Goal: Information Seeking & Learning: Check status

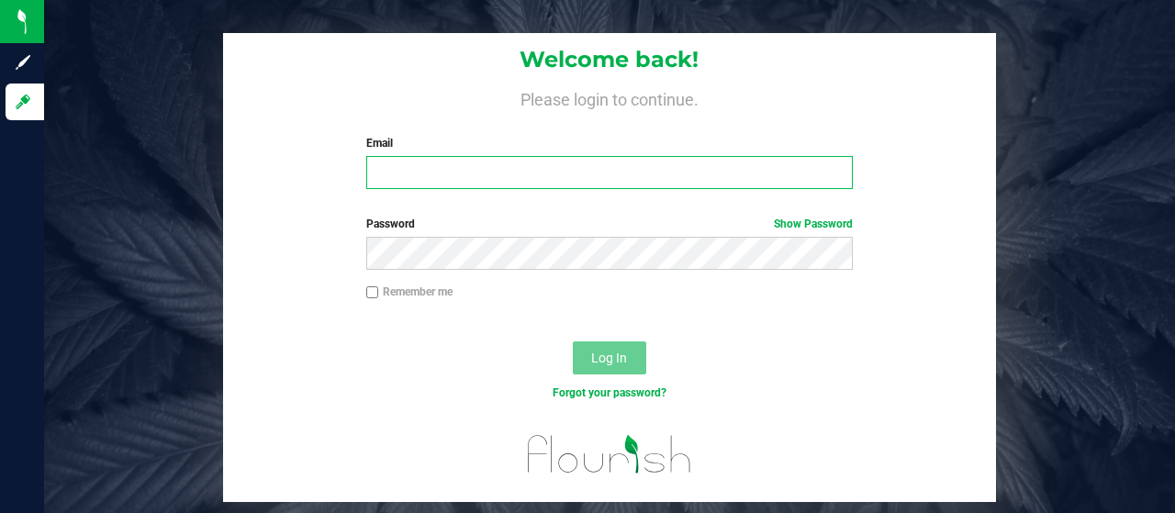
click at [450, 179] on input "Email" at bounding box center [609, 172] width 487 height 33
type input "[EMAIL_ADDRESS][DOMAIN_NAME]"
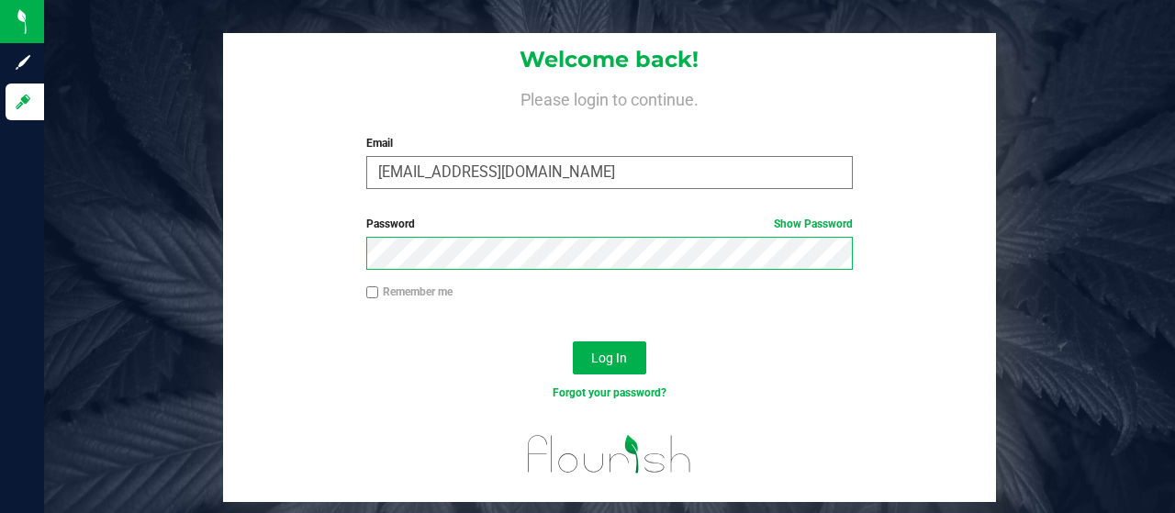
click at [573, 341] on button "Log In" at bounding box center [609, 357] width 73 height 33
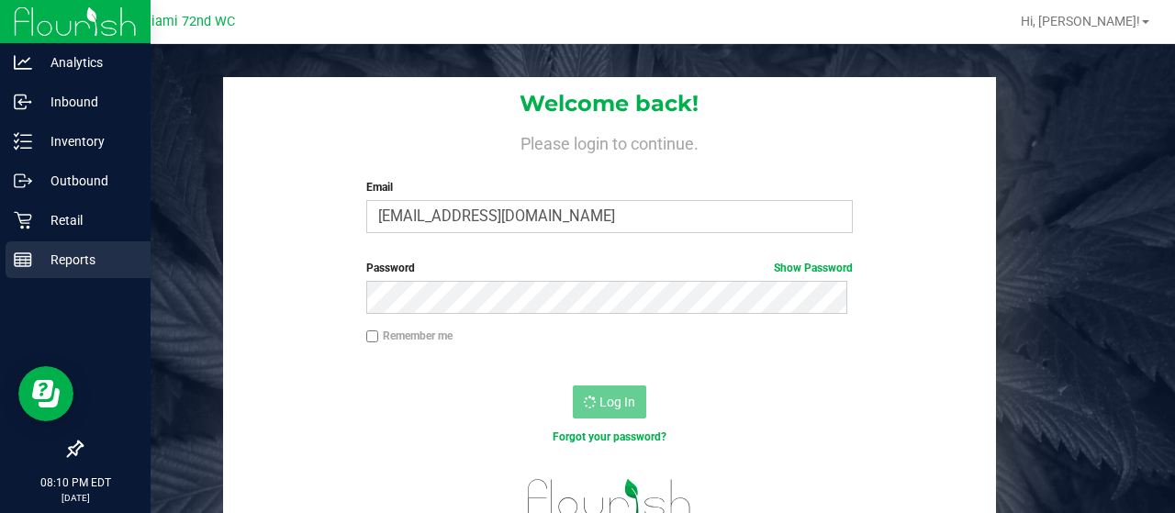
click at [61, 252] on p "Reports" at bounding box center [87, 260] width 110 height 22
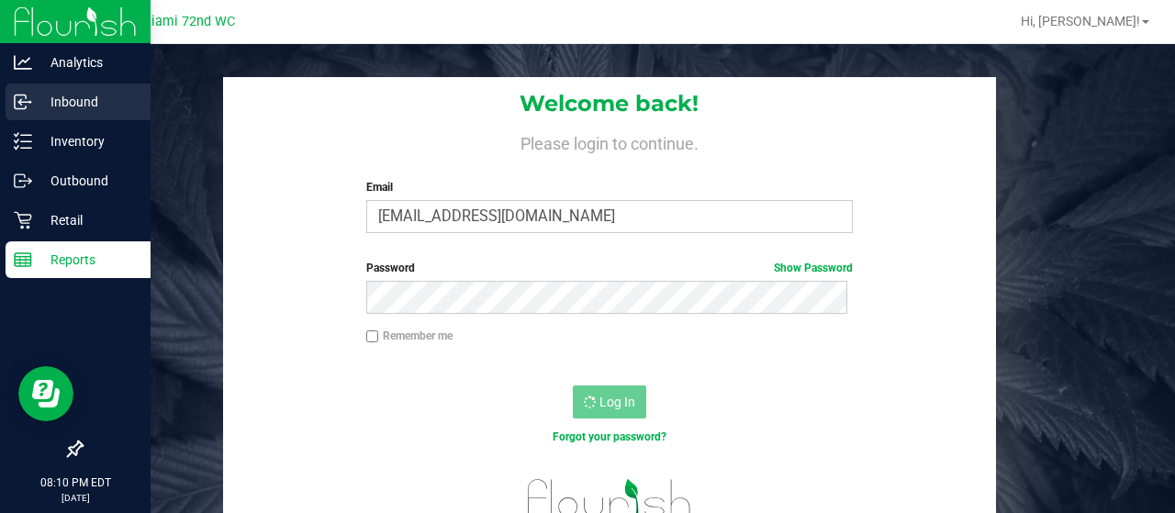
click at [57, 111] on p "Inbound" at bounding box center [87, 102] width 110 height 22
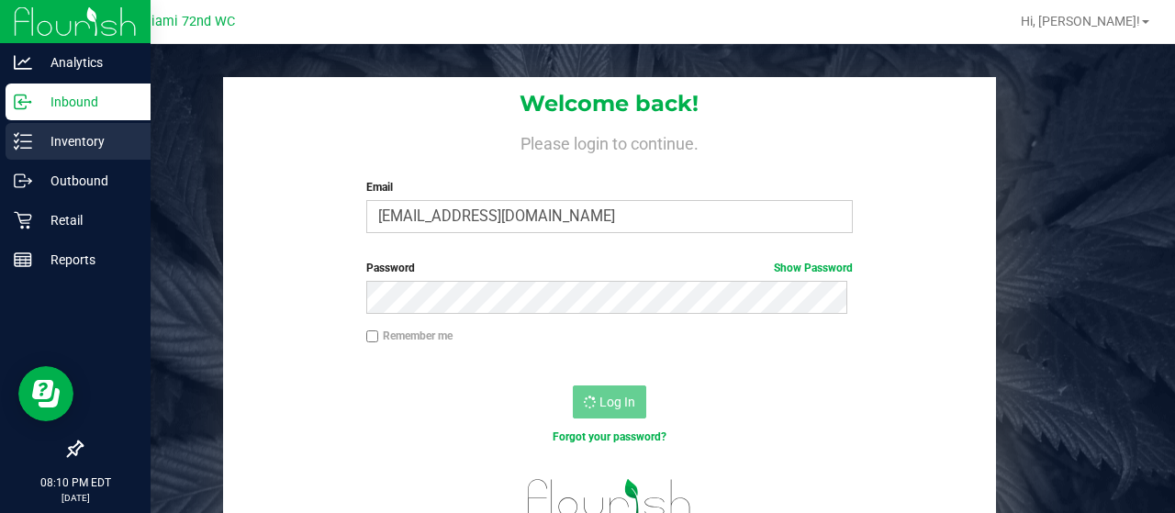
click at [55, 139] on p "Inventory" at bounding box center [87, 141] width 110 height 22
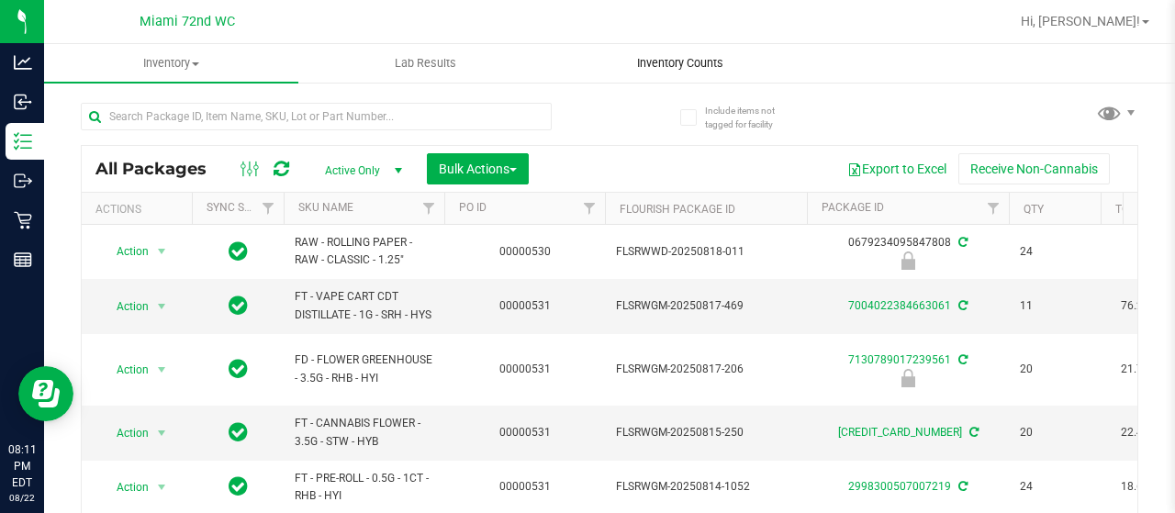
click at [682, 65] on span "Inventory Counts" at bounding box center [680, 63] width 136 height 17
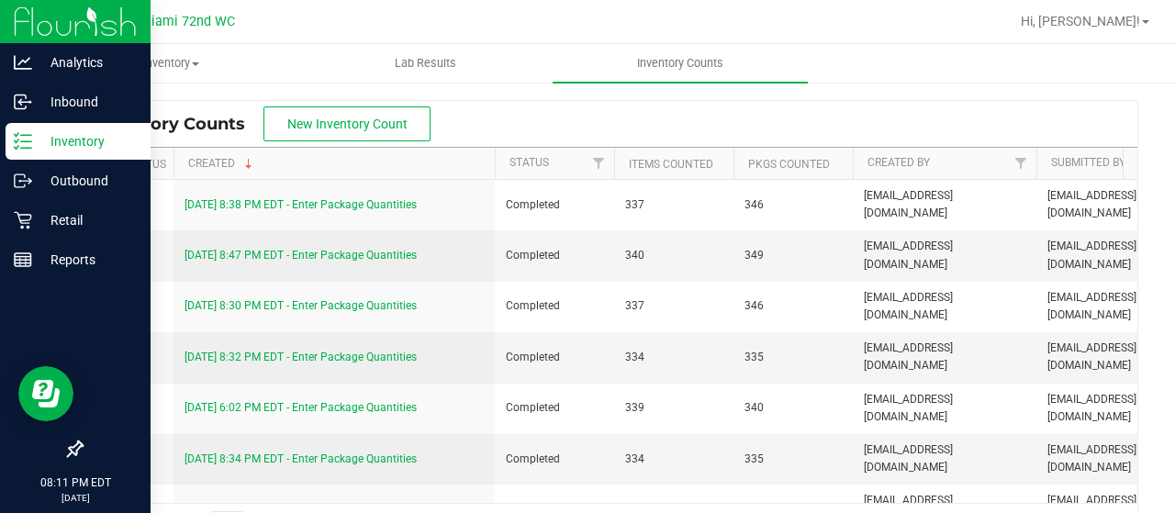
click at [32, 138] on p "Inventory" at bounding box center [87, 141] width 110 height 22
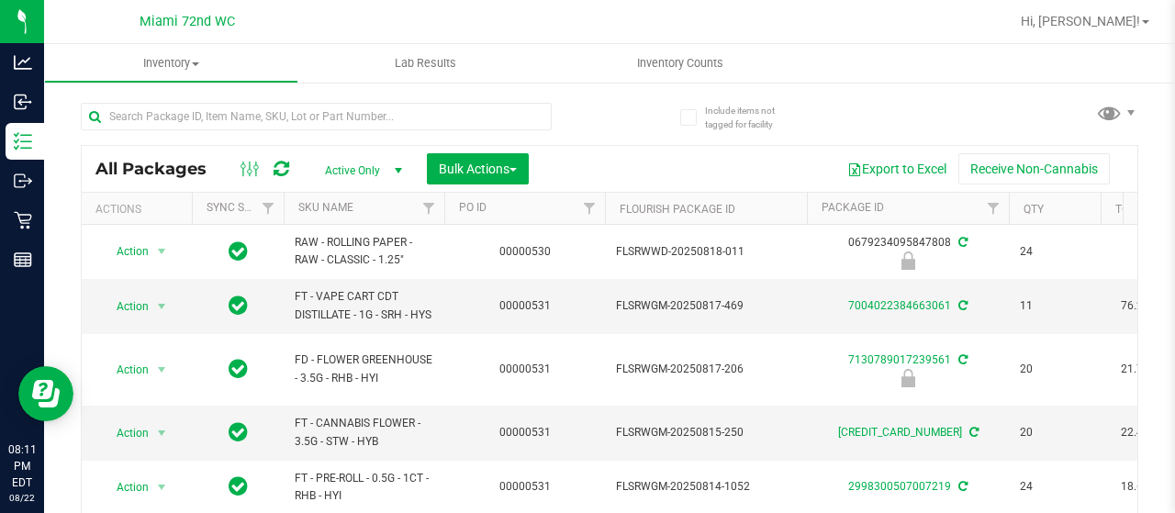
click at [367, 201] on th "SKU Name" at bounding box center [364, 209] width 161 height 32
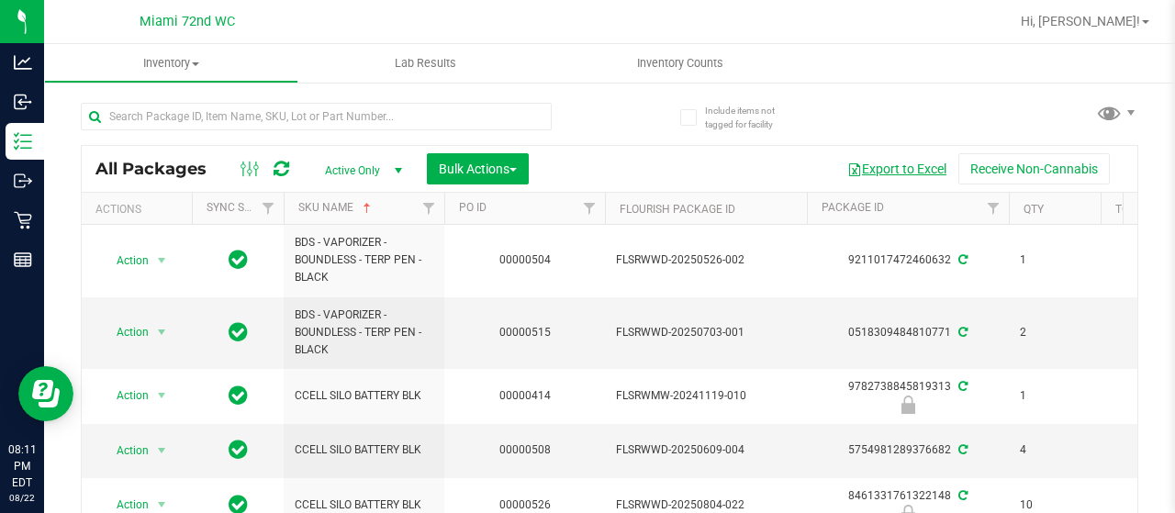
click at [891, 163] on button "Export to Excel" at bounding box center [896, 168] width 123 height 31
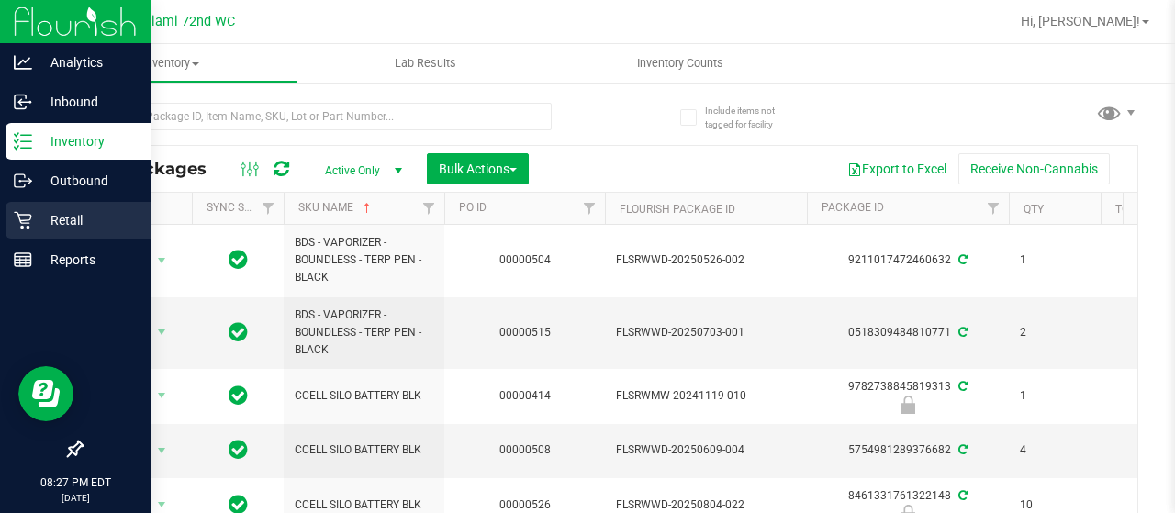
click at [31, 208] on div "Retail" at bounding box center [78, 220] width 145 height 37
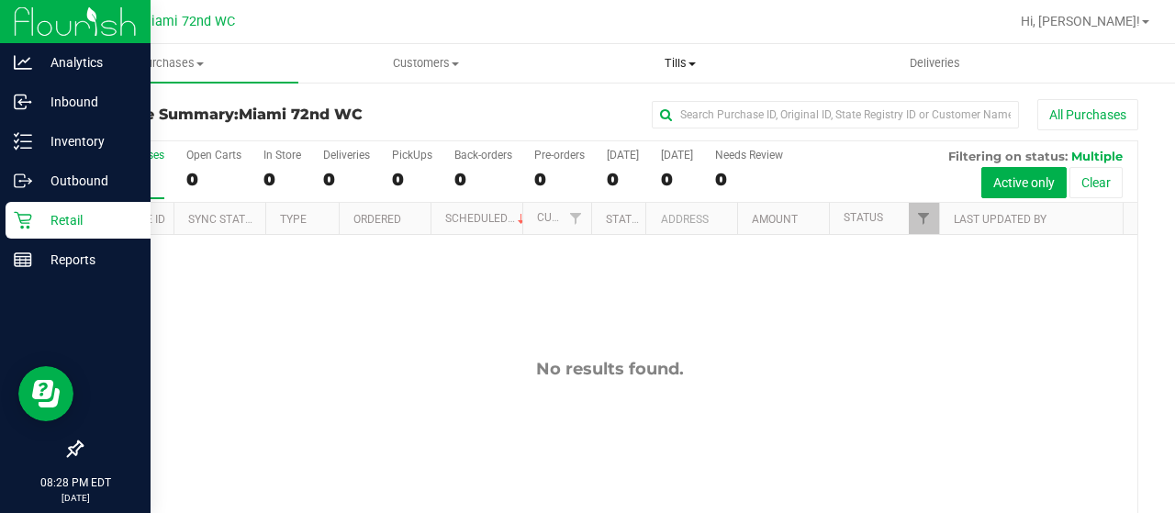
click at [666, 61] on span "Tills" at bounding box center [679, 63] width 252 height 17
click at [672, 100] on li "Manage tills" at bounding box center [680, 111] width 254 height 22
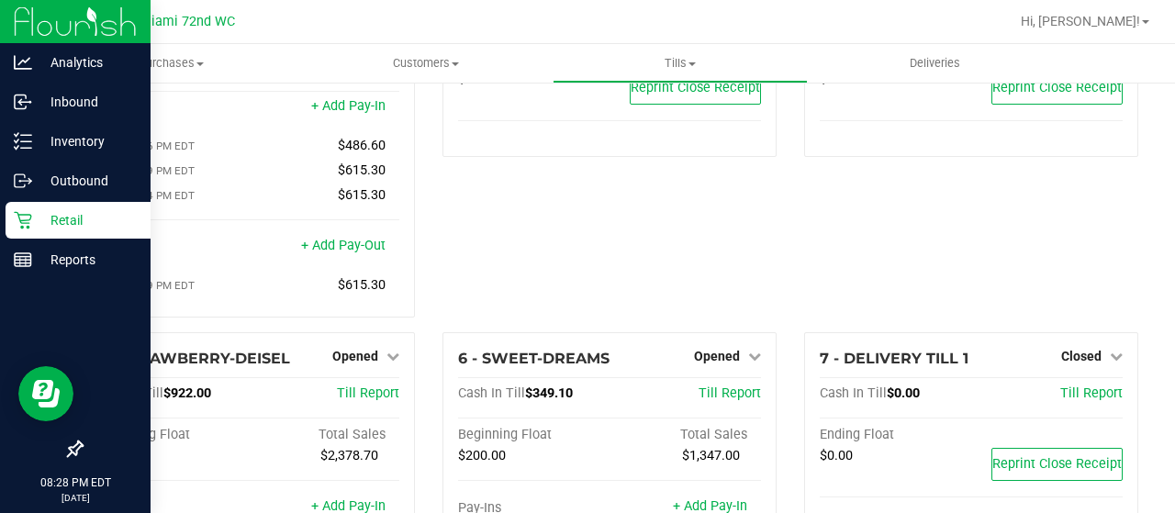
scroll to position [276, 0]
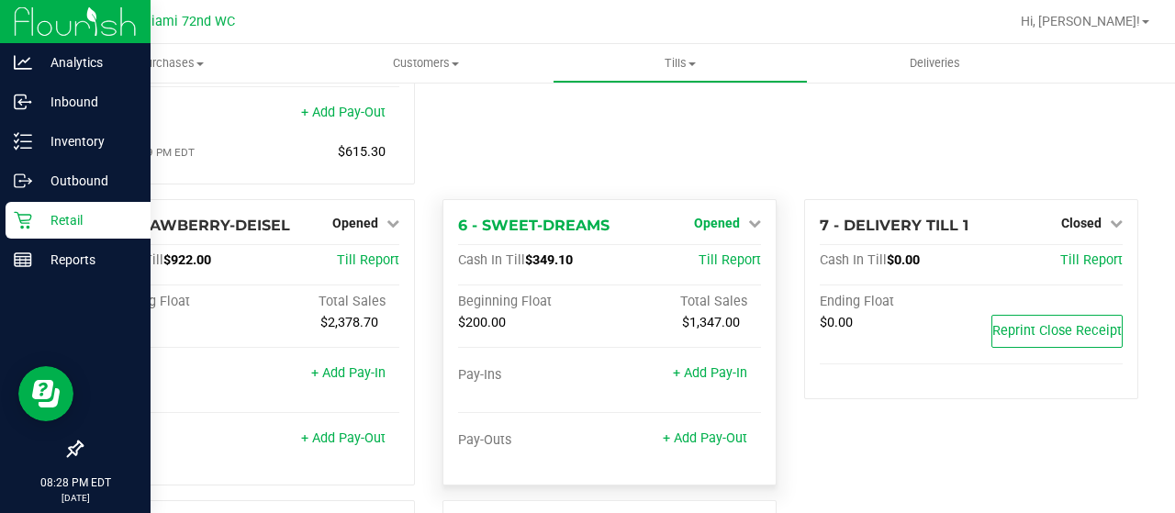
click at [720, 216] on span "Opened" at bounding box center [717, 223] width 46 height 15
click at [710, 253] on link "Close Till" at bounding box center [720, 260] width 50 height 15
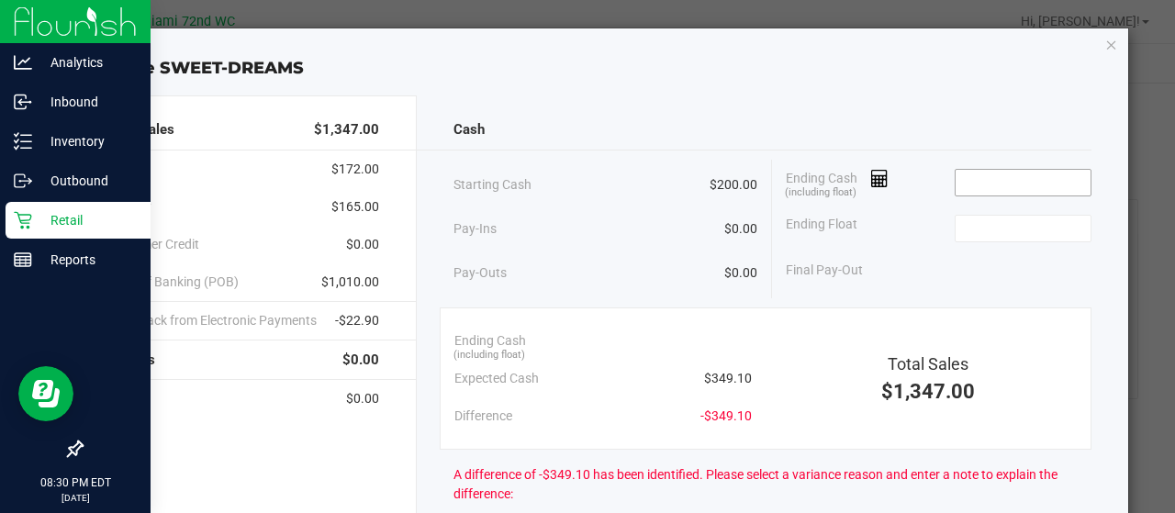
click at [984, 179] on input at bounding box center [1023, 183] width 135 height 26
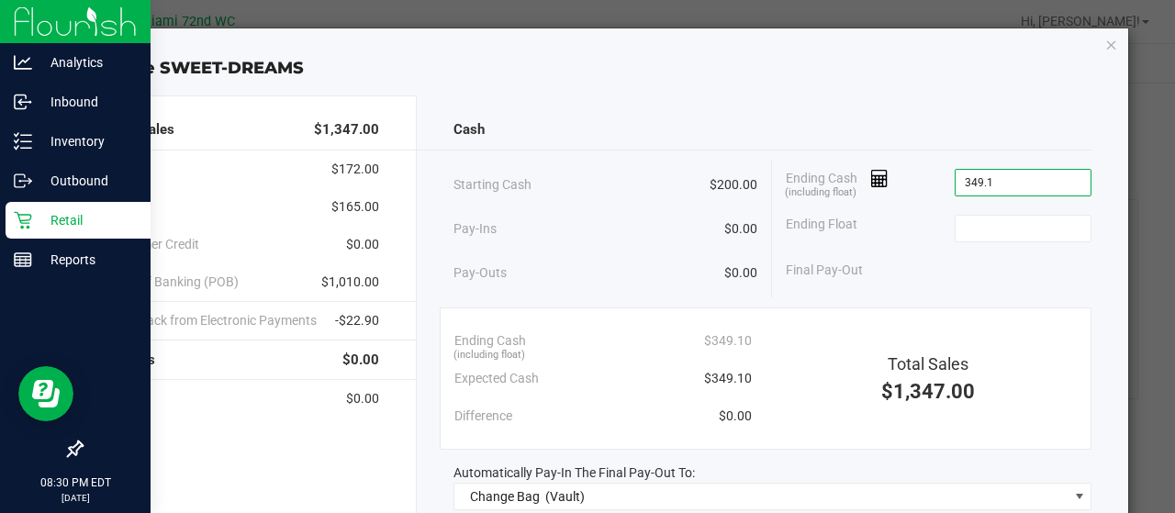
type input "$349.10"
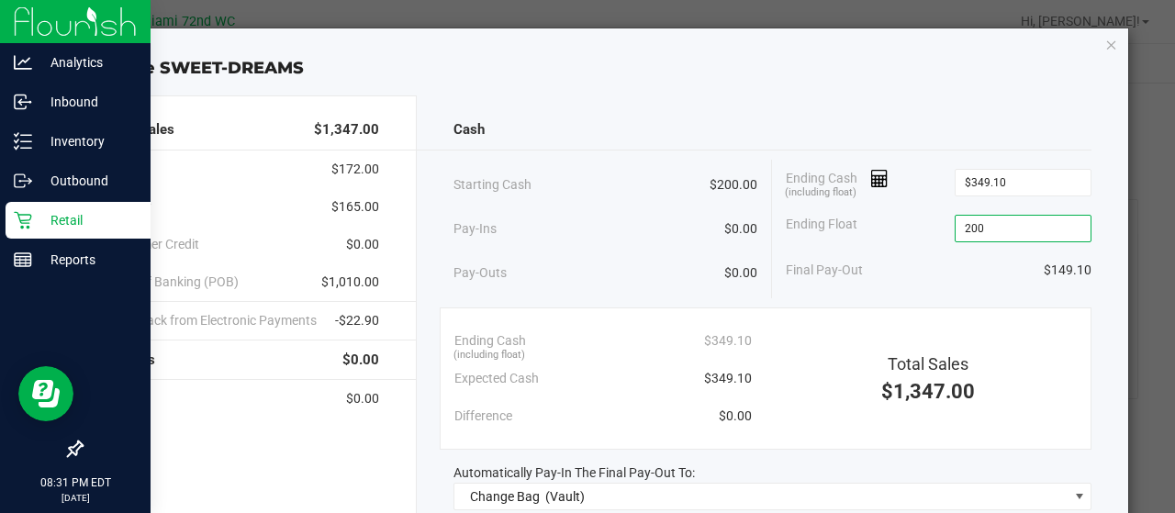
scroll to position [244, 0]
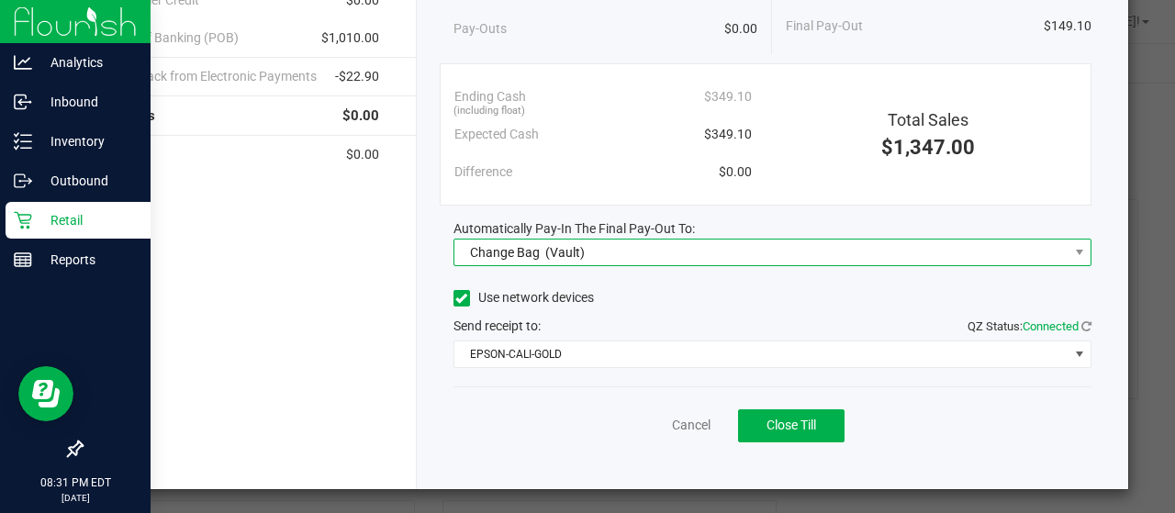
type input "$200.00"
click at [890, 249] on span "Change Bag (Vault)" at bounding box center [761, 253] width 614 height 26
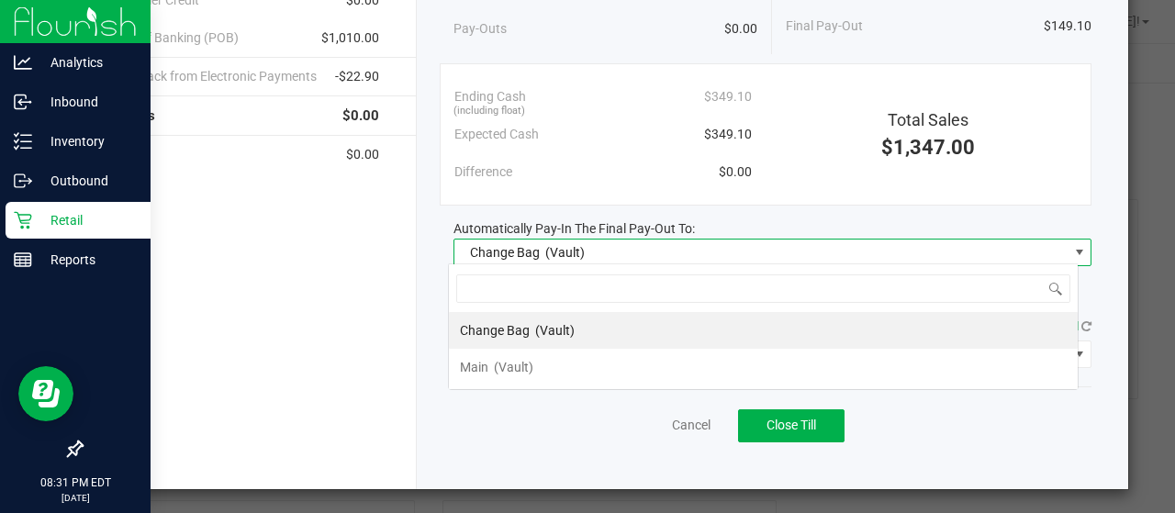
scroll to position [27, 631]
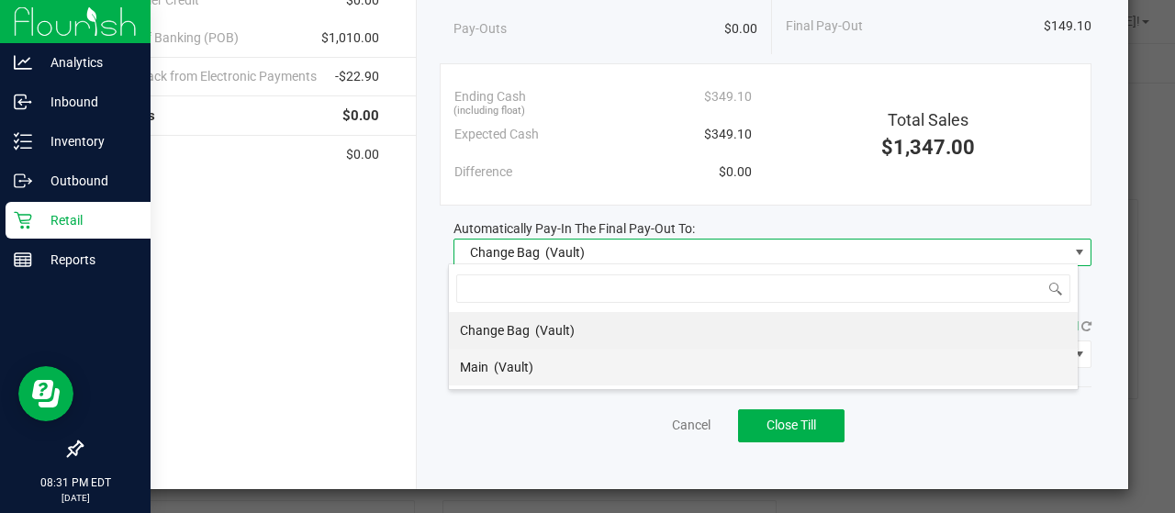
click at [735, 364] on li "Main (Vault)" at bounding box center [763, 367] width 629 height 37
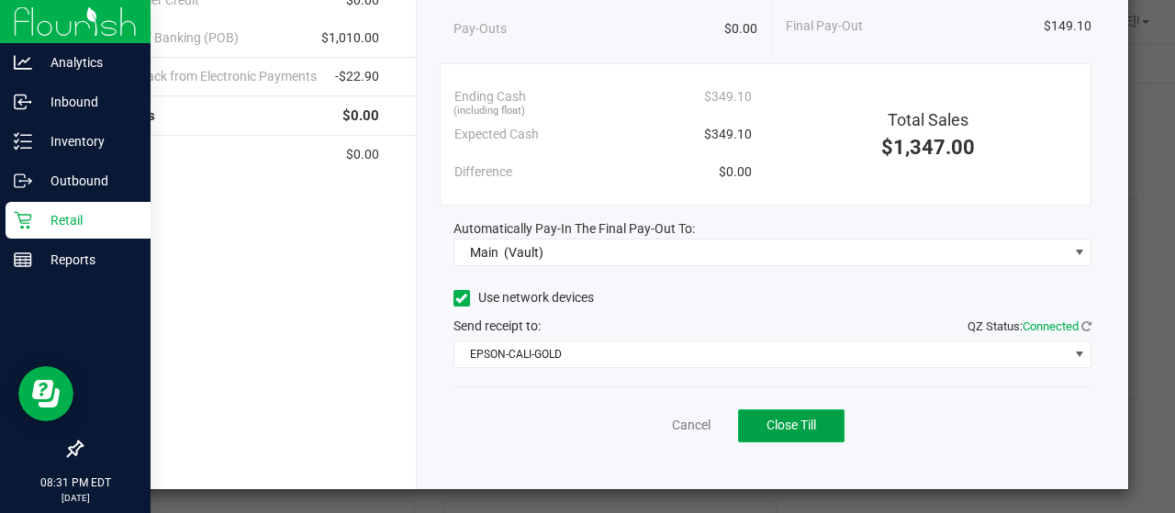
click at [780, 418] on span "Close Till" at bounding box center [791, 425] width 50 height 15
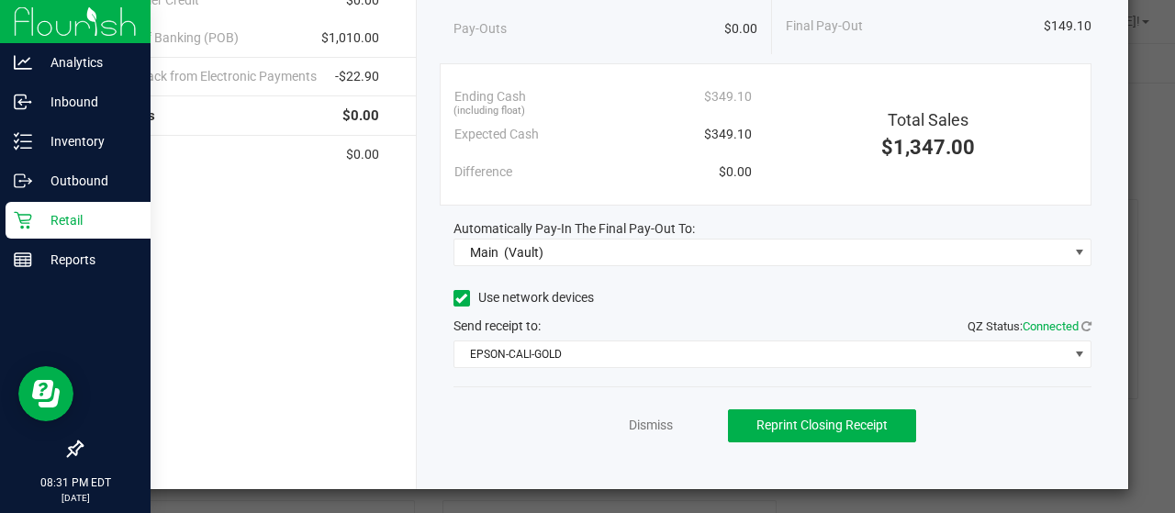
click at [651, 436] on div "Dismiss Reprint Closing Receipt" at bounding box center [772, 421] width 639 height 71
click at [641, 423] on link "Dismiss" at bounding box center [651, 425] width 44 height 19
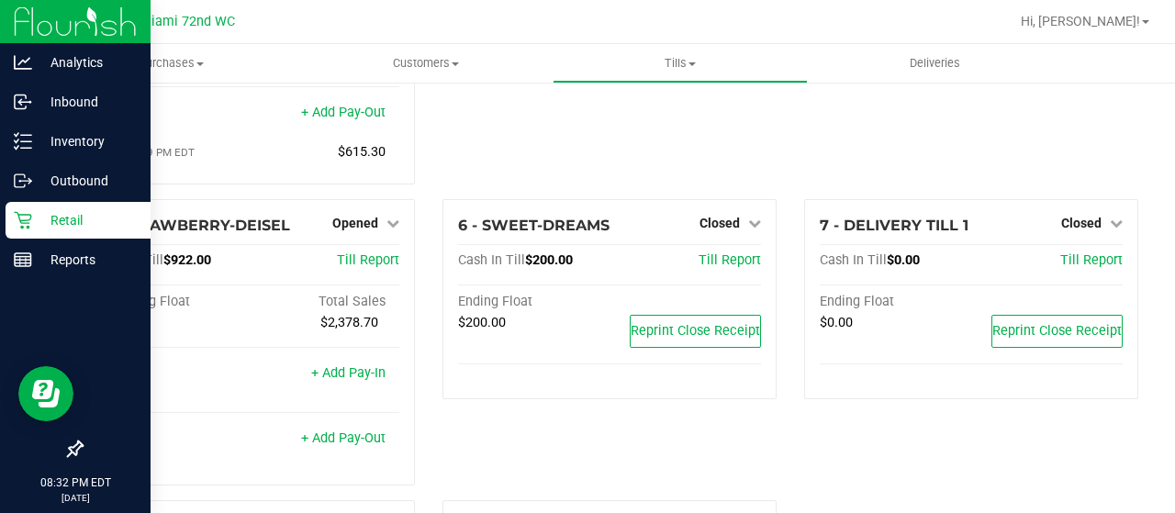
scroll to position [565, 0]
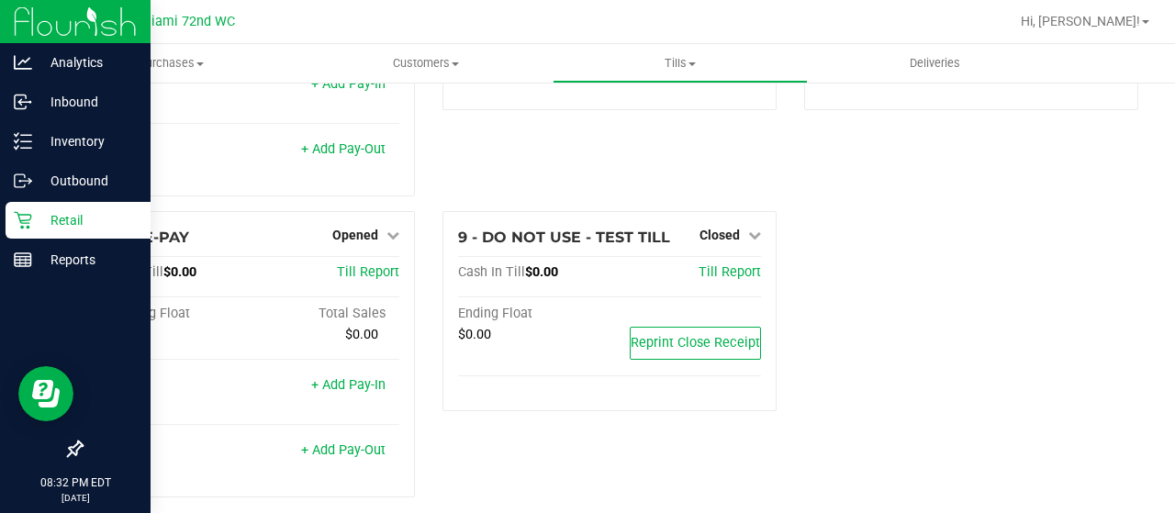
click at [360, 188] on div "5 - STRAWBERRY-DEISEL Opened Close Till Cash In Till $922.00 Till Report Beginn…" at bounding box center [248, 60] width 362 height 301
click at [364, 224] on div "Opened" at bounding box center [365, 235] width 67 height 22
click at [335, 228] on span "Opened" at bounding box center [355, 235] width 46 height 15
click at [369, 265] on link "Close Till" at bounding box center [358, 272] width 50 height 15
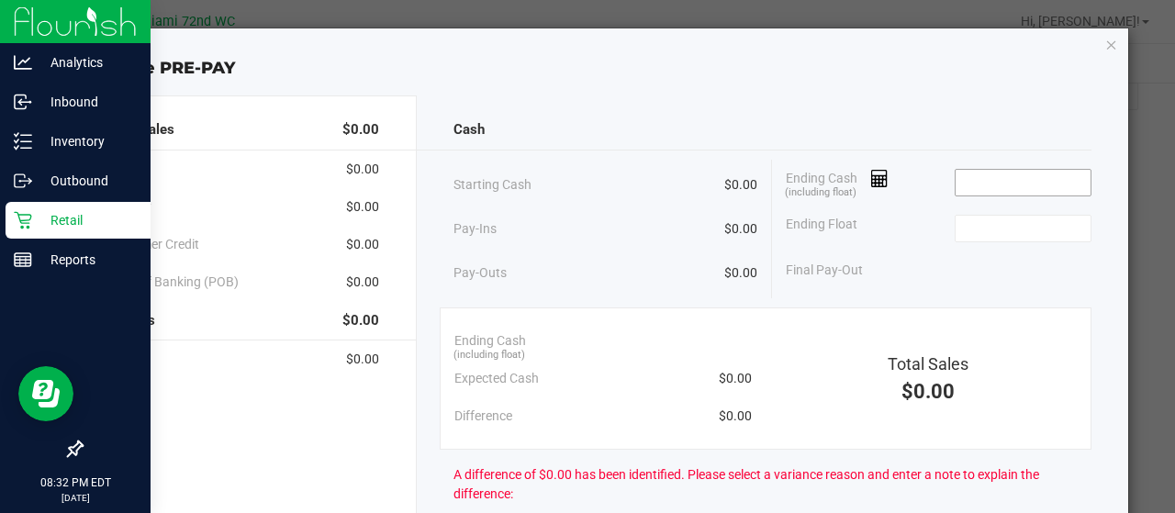
click at [957, 170] on input at bounding box center [1023, 183] width 135 height 26
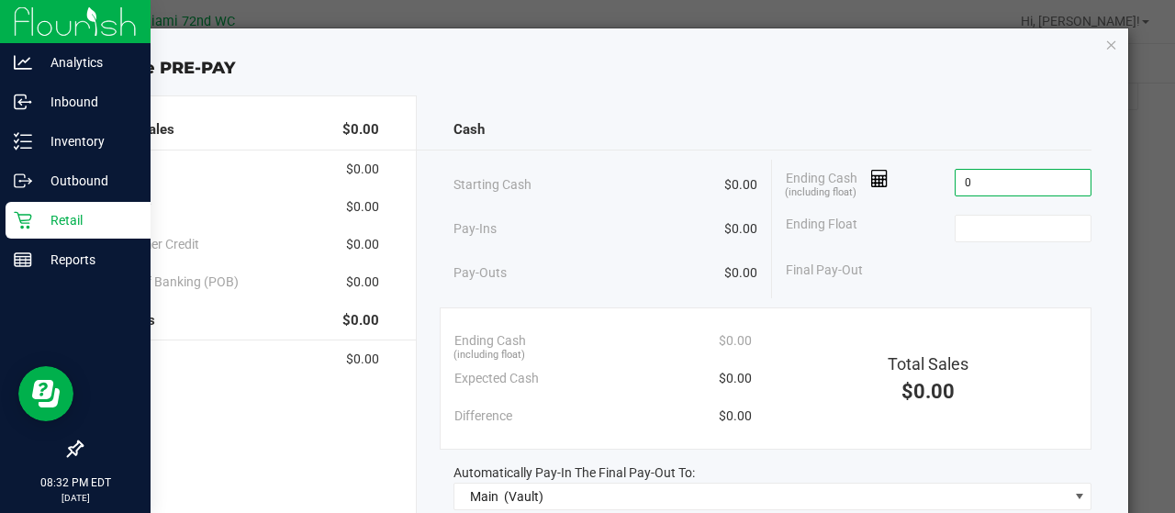
type input "$0.00"
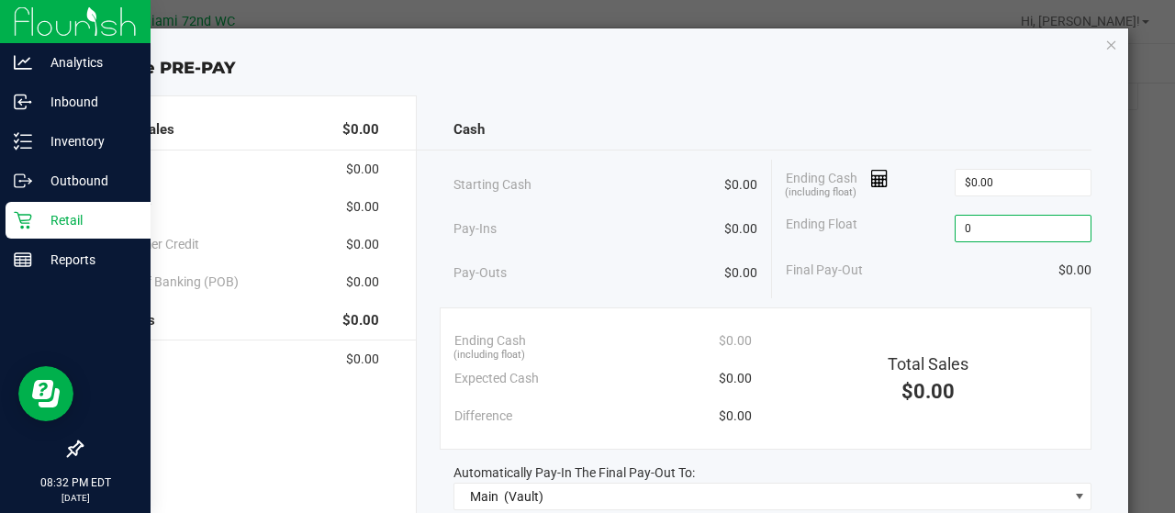
type input "$0.00"
click at [889, 229] on div "Ending Float $0.00" at bounding box center [939, 229] width 306 height 46
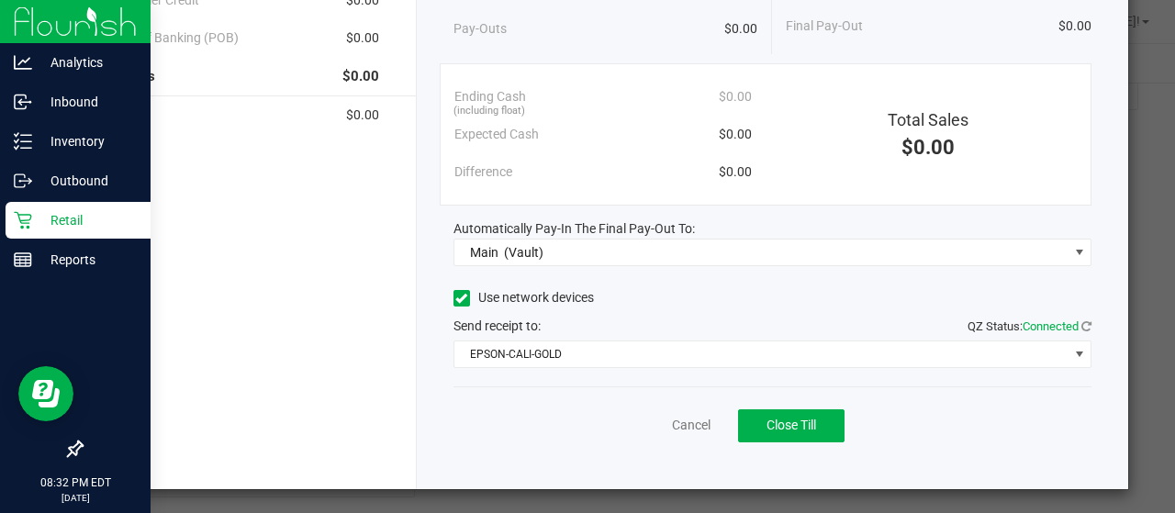
scroll to position [244, 0]
click at [785, 425] on span "Close Till" at bounding box center [791, 425] width 50 height 15
click at [636, 430] on link "Dismiss" at bounding box center [651, 425] width 44 height 19
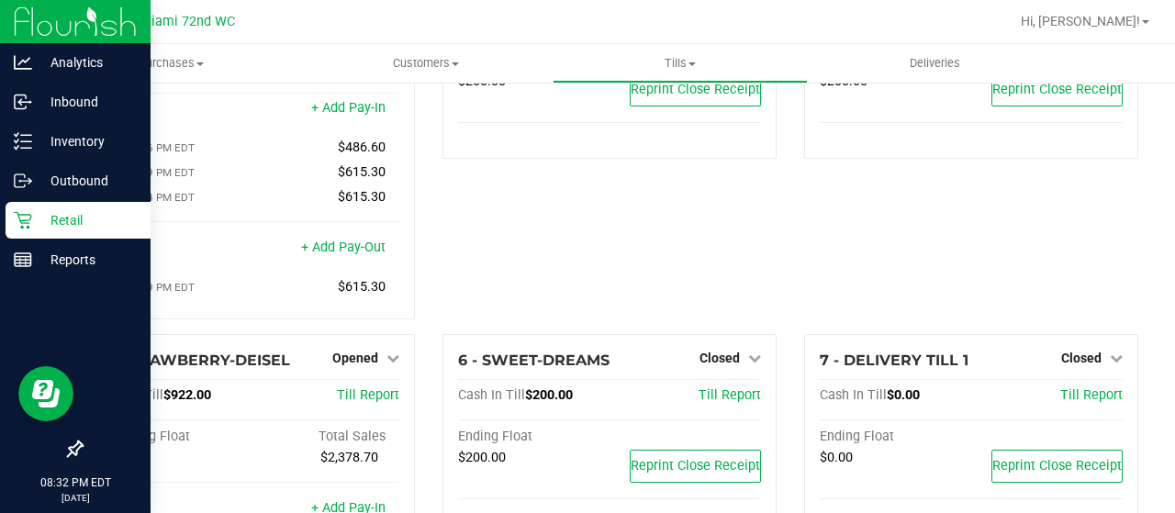
scroll to position [202, 0]
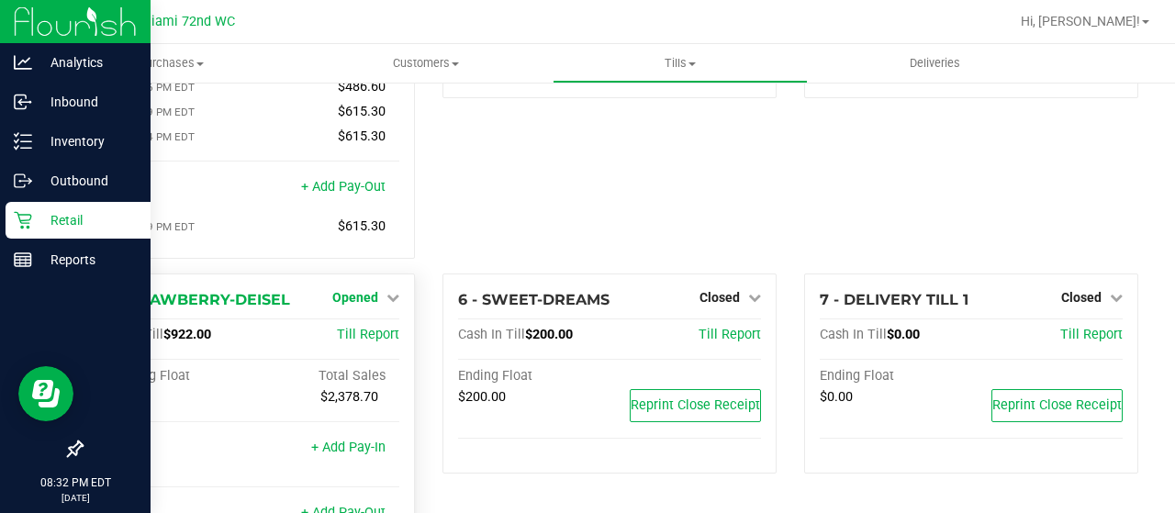
click at [363, 290] on span "Opened" at bounding box center [355, 297] width 46 height 15
click at [371, 328] on link "Close Till" at bounding box center [358, 335] width 50 height 15
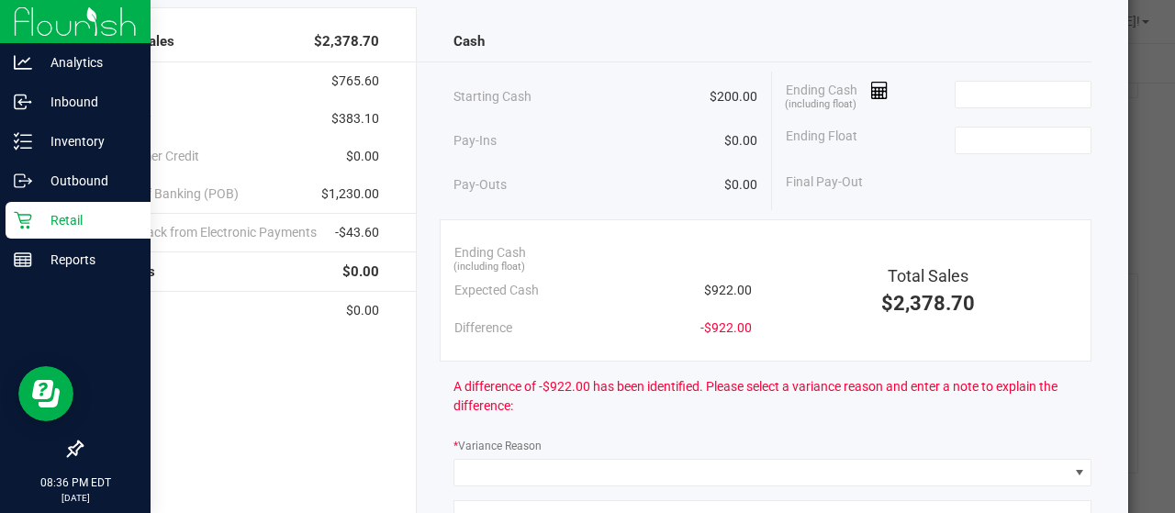
scroll to position [95, 0]
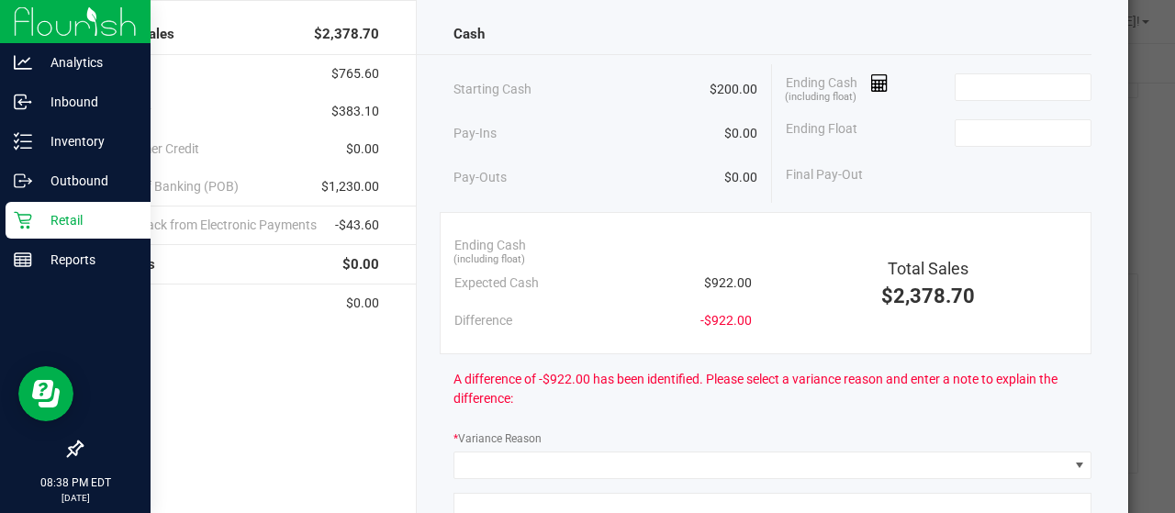
click at [989, 100] on div "Ending Cash (including float)" at bounding box center [939, 87] width 306 height 46
click at [988, 91] on input at bounding box center [1023, 87] width 135 height 26
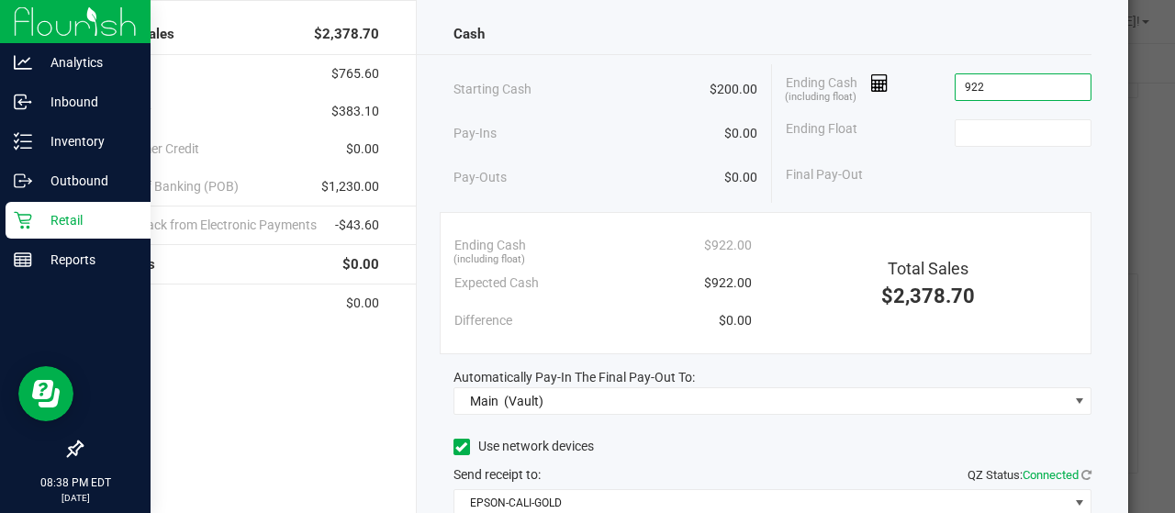
type input "$922.00"
type input "$200.00"
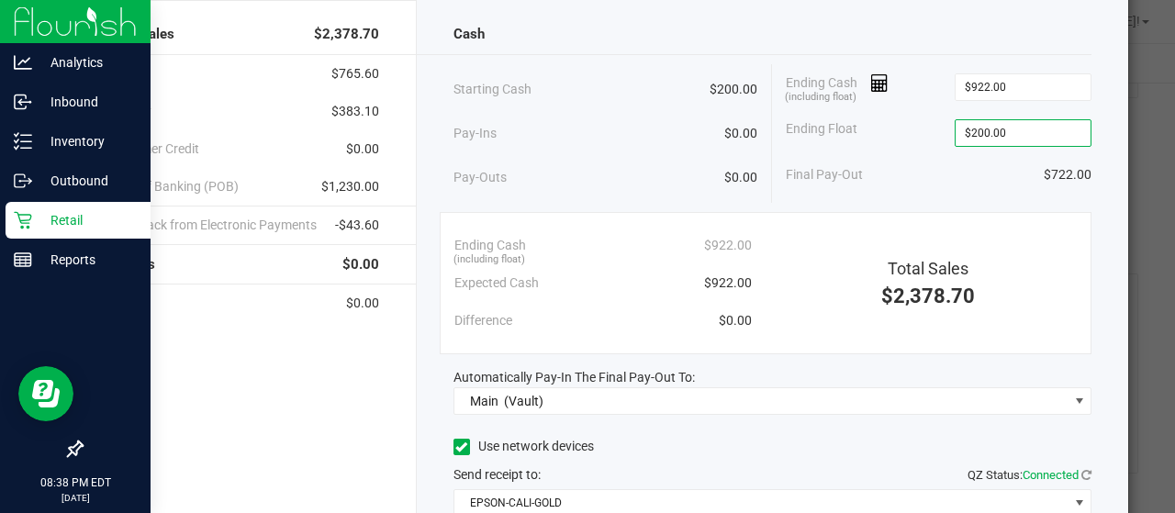
click at [888, 183] on div "Final Pay-Out $722.00" at bounding box center [939, 175] width 306 height 38
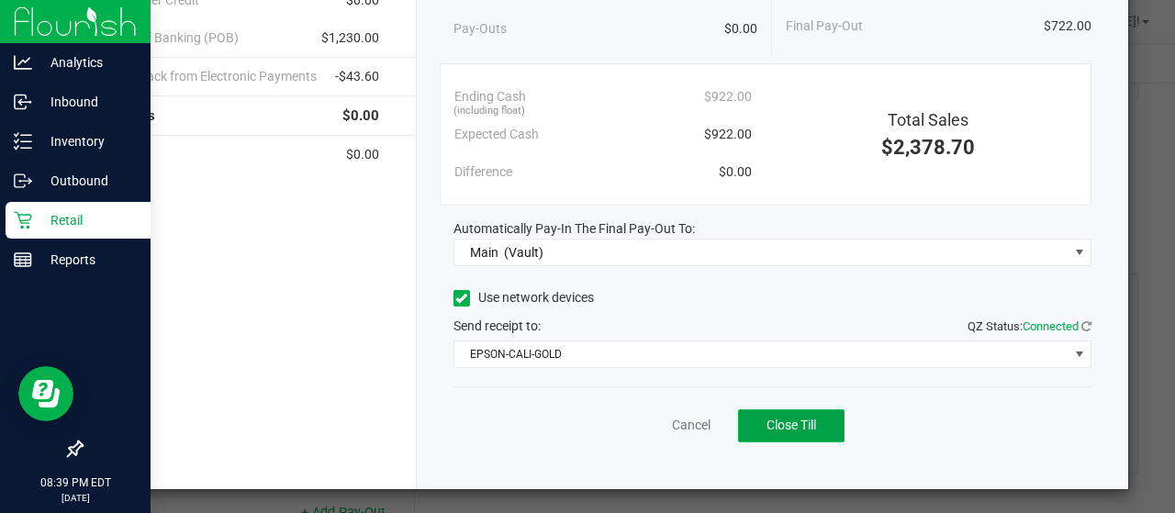
click at [766, 421] on span "Close Till" at bounding box center [791, 425] width 50 height 15
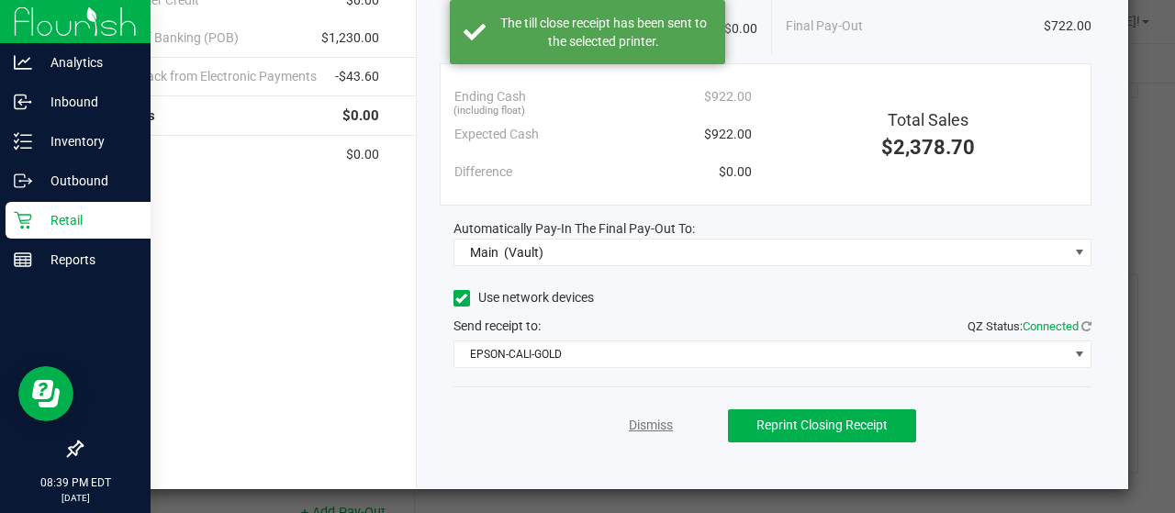
click at [631, 420] on link "Dismiss" at bounding box center [651, 425] width 44 height 19
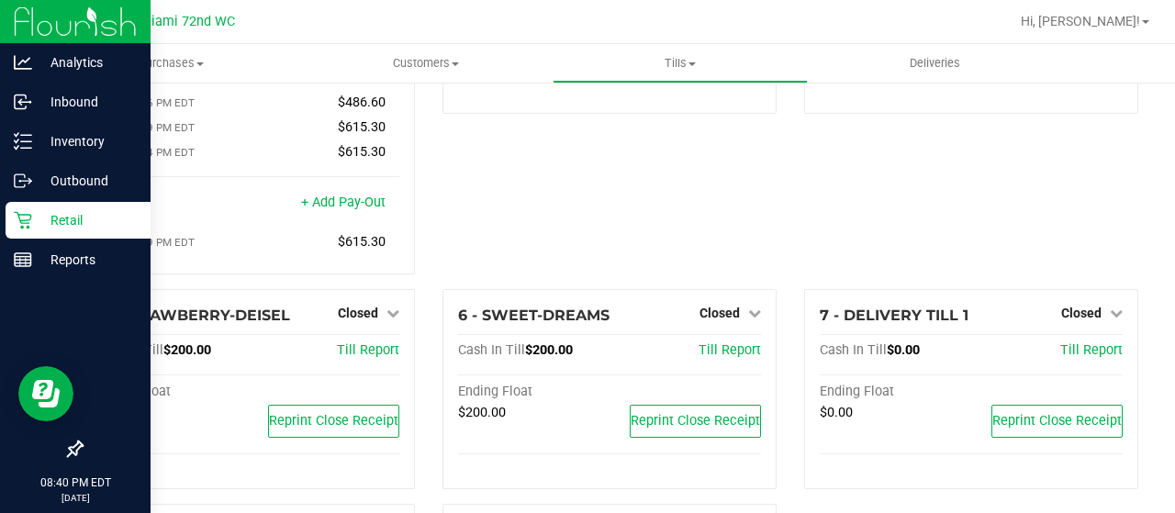
scroll to position [0, 0]
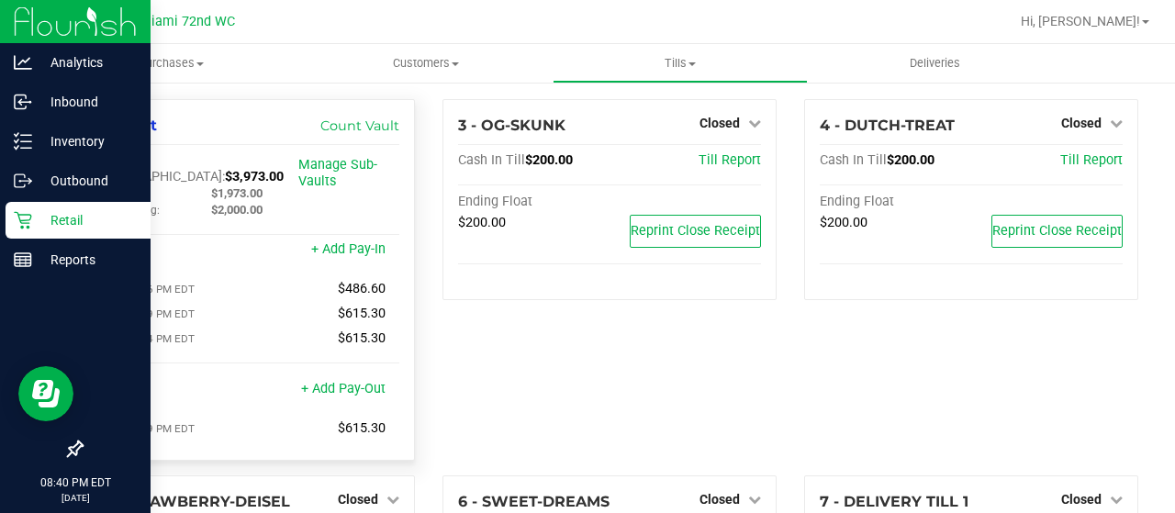
click at [225, 169] on span "$3,973.00" at bounding box center [254, 177] width 59 height 16
copy span "3,973.00"
click at [434, 285] on div "3 - OG-SKUNK Closed Open Till Cash In Till $200.00 Till Report Ending Float $20…" at bounding box center [610, 287] width 362 height 376
click at [29, 258] on icon at bounding box center [23, 260] width 18 height 18
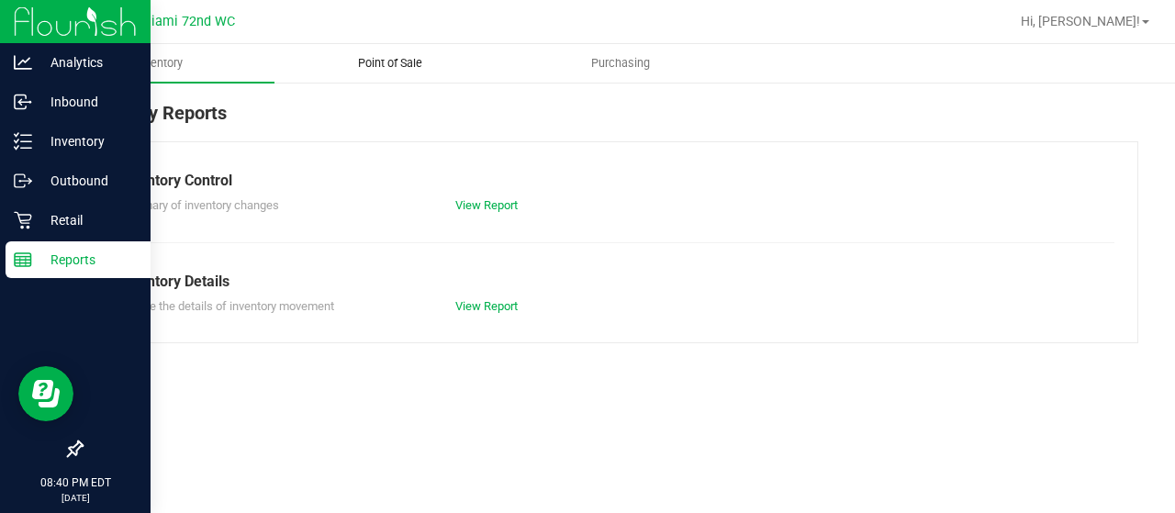
click at [383, 53] on uib-tab-heading "Point of Sale" at bounding box center [389, 63] width 229 height 37
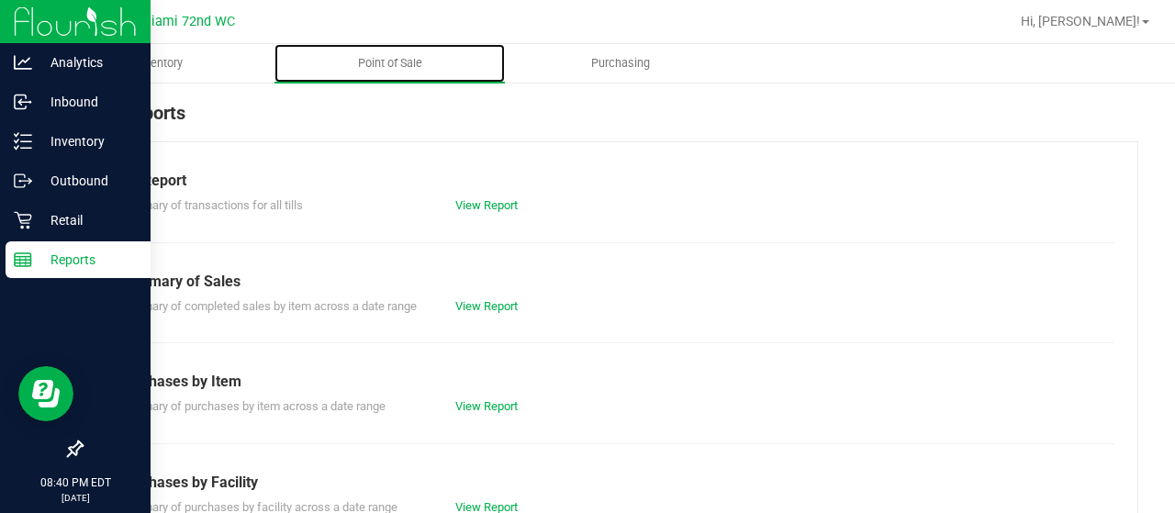
scroll to position [466, 0]
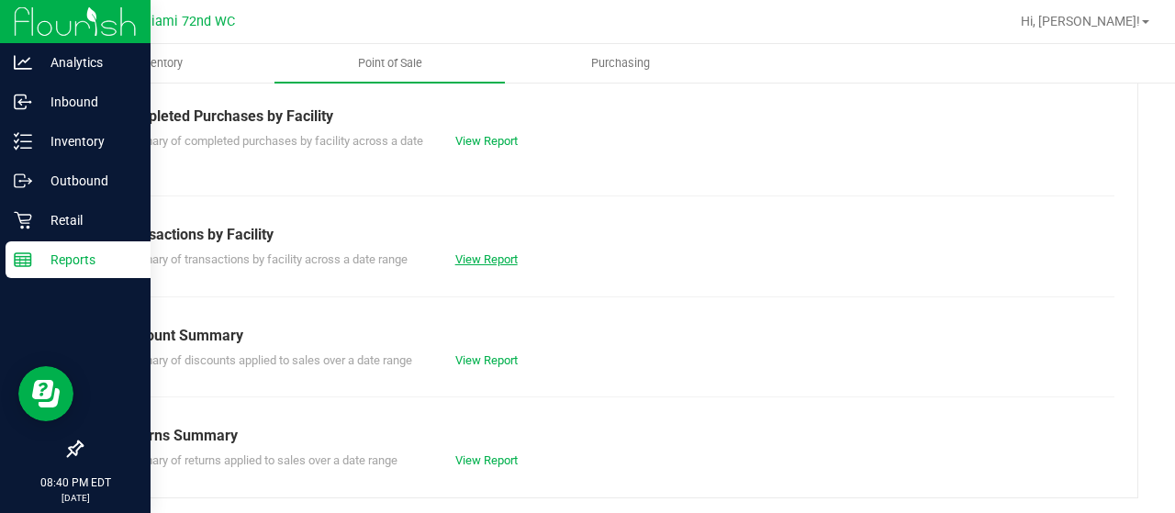
click at [469, 258] on link "View Report" at bounding box center [486, 259] width 62 height 14
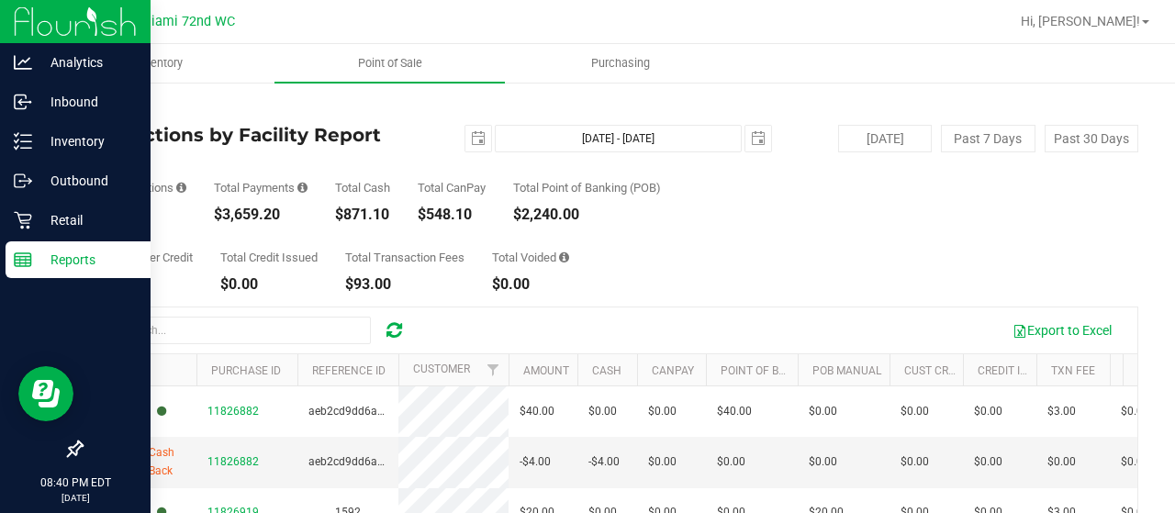
click at [242, 213] on div "$3,659.20" at bounding box center [261, 214] width 94 height 15
copy div "3,659.20"
click at [471, 140] on span "select" at bounding box center [478, 138] width 15 height 15
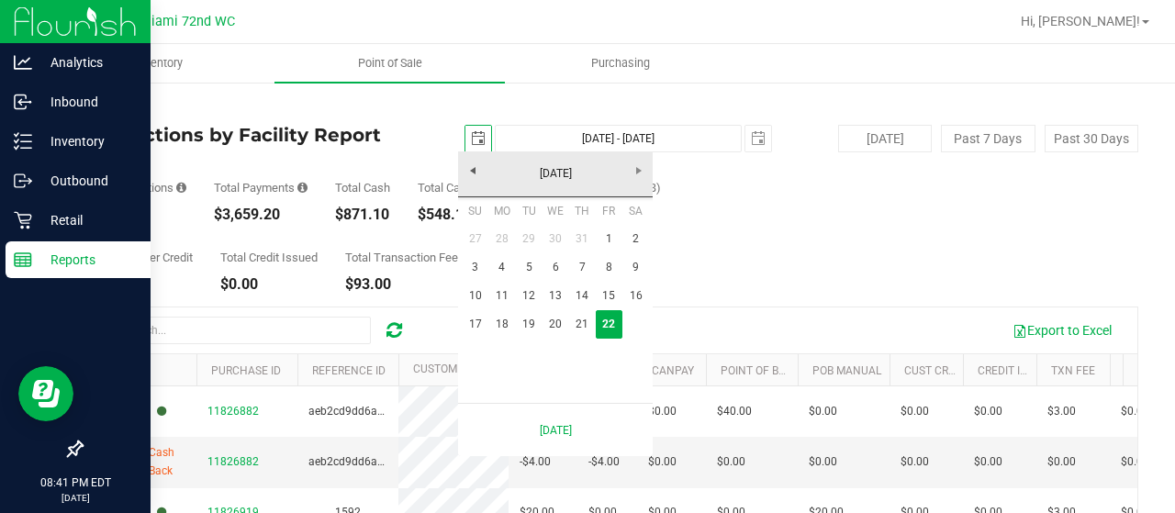
scroll to position [0, 45]
click at [501, 328] on link "18" at bounding box center [501, 324] width 27 height 28
type input "[DATE]"
type input "[DATE] - [DATE]"
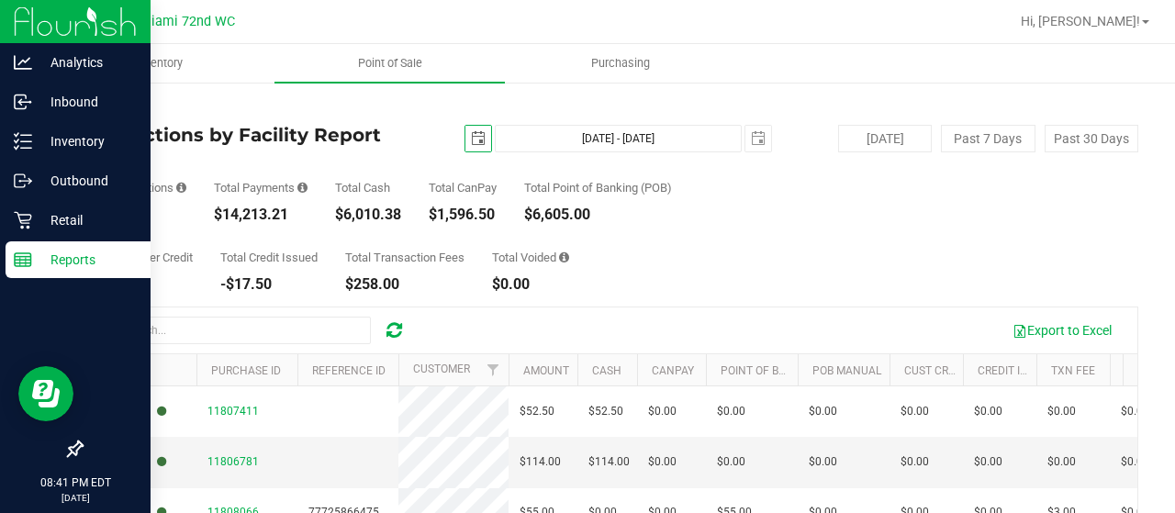
click at [263, 218] on div "$14,213.21" at bounding box center [261, 214] width 94 height 15
copy div "14,213.21"
click at [471, 137] on span "select" at bounding box center [478, 138] width 15 height 15
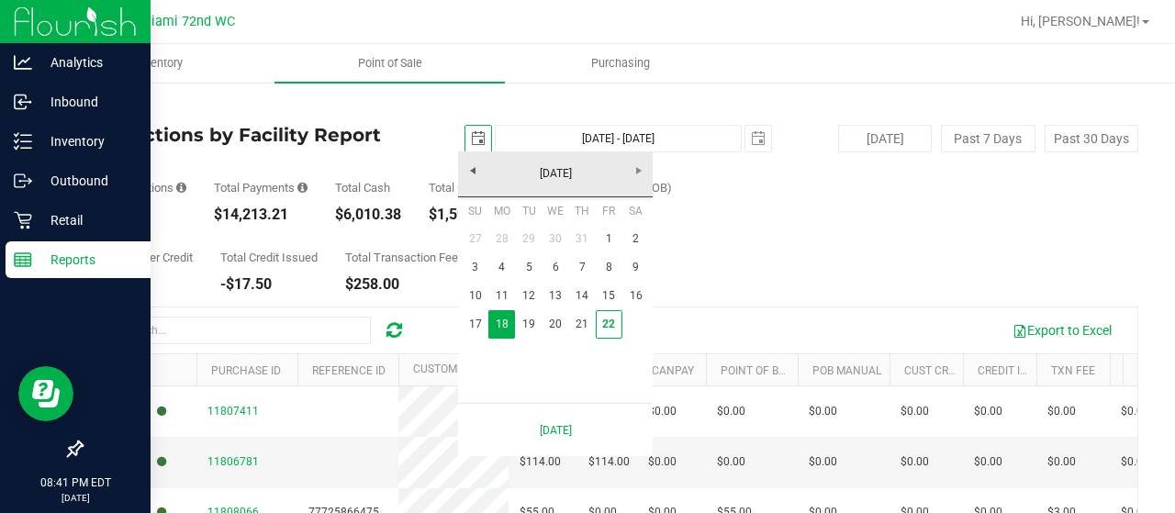
scroll to position [0, 45]
click at [615, 243] on link "1" at bounding box center [609, 239] width 27 height 28
type input "[DATE]"
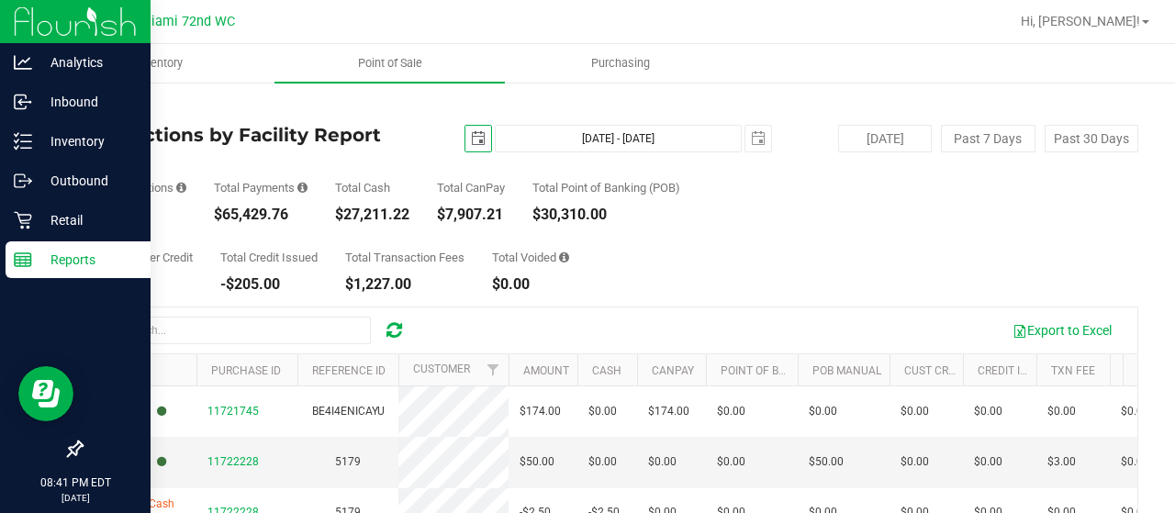
click at [257, 214] on div "$65,429.76" at bounding box center [261, 214] width 94 height 15
copy div "65,429.76"
click at [863, 131] on button "[DATE]" at bounding box center [885, 139] width 94 height 28
type input "[DATE] - [DATE]"
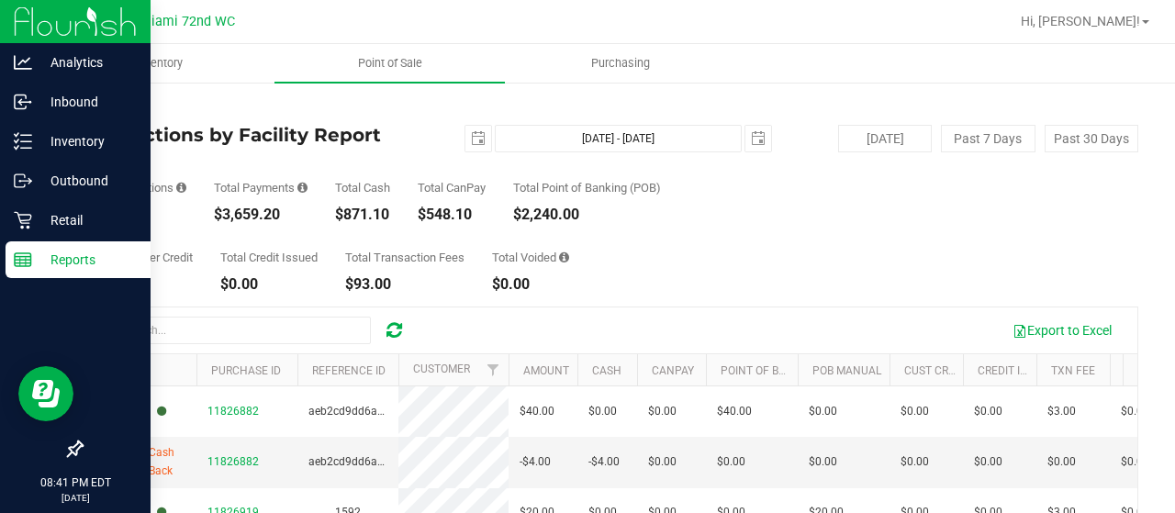
click at [378, 218] on div "$871.10" at bounding box center [362, 214] width 55 height 15
copy div "871.10"
click at [93, 99] on div "Back" at bounding box center [609, 107] width 1057 height 17
click at [99, 116] on div "Back Transactions by Facility Report [DATE] - [DATE] [DATE] [DATE] Past 7 Days …" at bounding box center [609, 426] width 1057 height 655
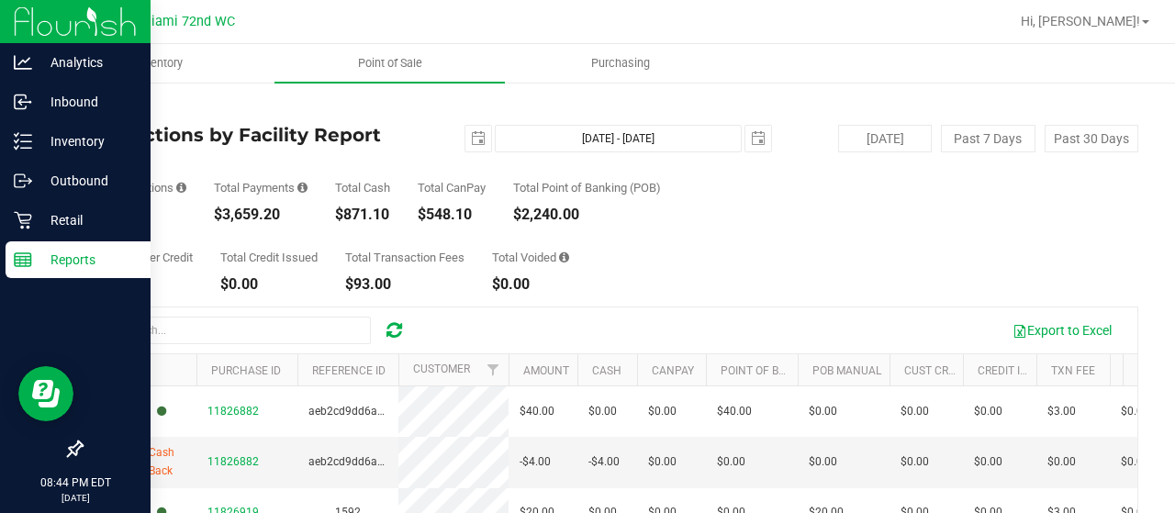
click at [97, 108] on link "Back" at bounding box center [95, 107] width 28 height 13
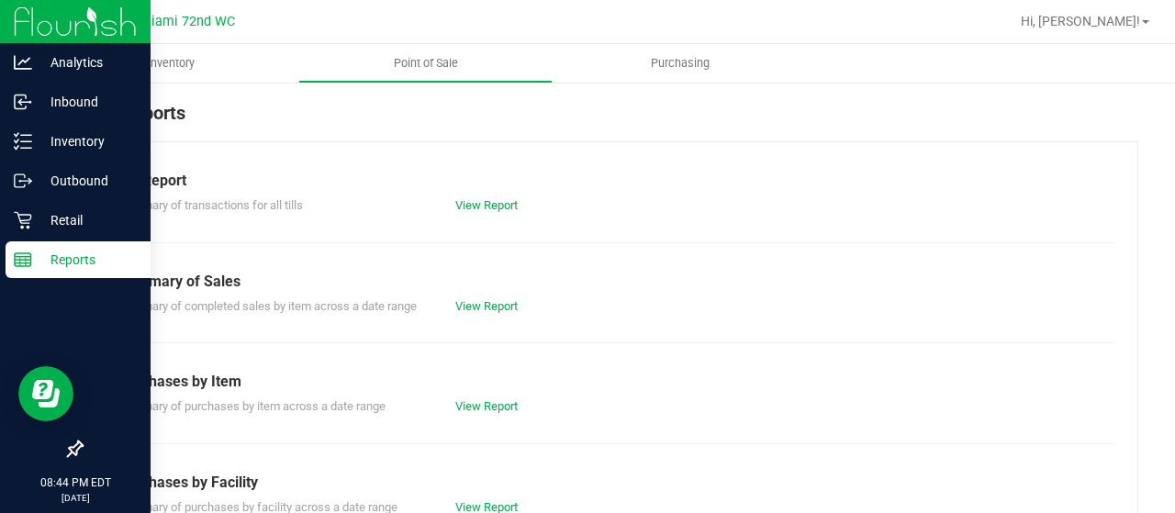
scroll to position [466, 0]
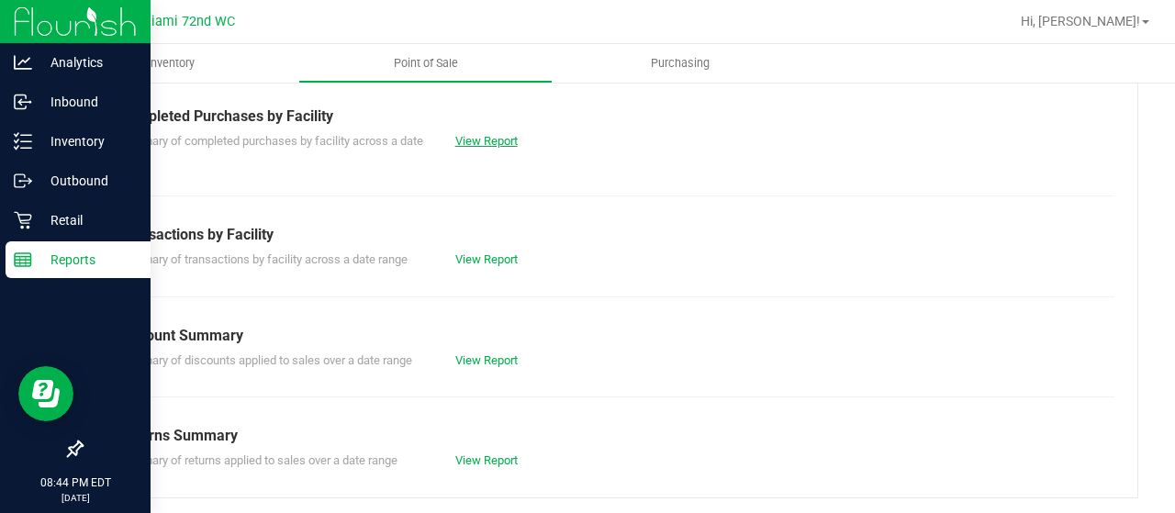
click at [459, 137] on link "View Report" at bounding box center [486, 141] width 62 height 14
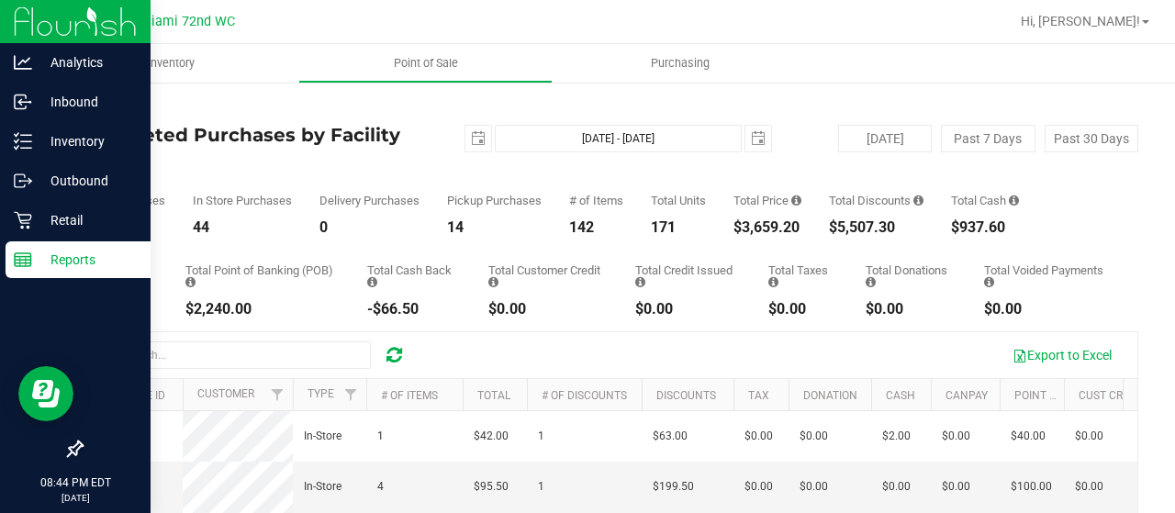
click at [868, 226] on div "$5,507.30" at bounding box center [876, 227] width 95 height 15
copy div "5,507.30"
click at [106, 108] on link "Back" at bounding box center [95, 107] width 28 height 13
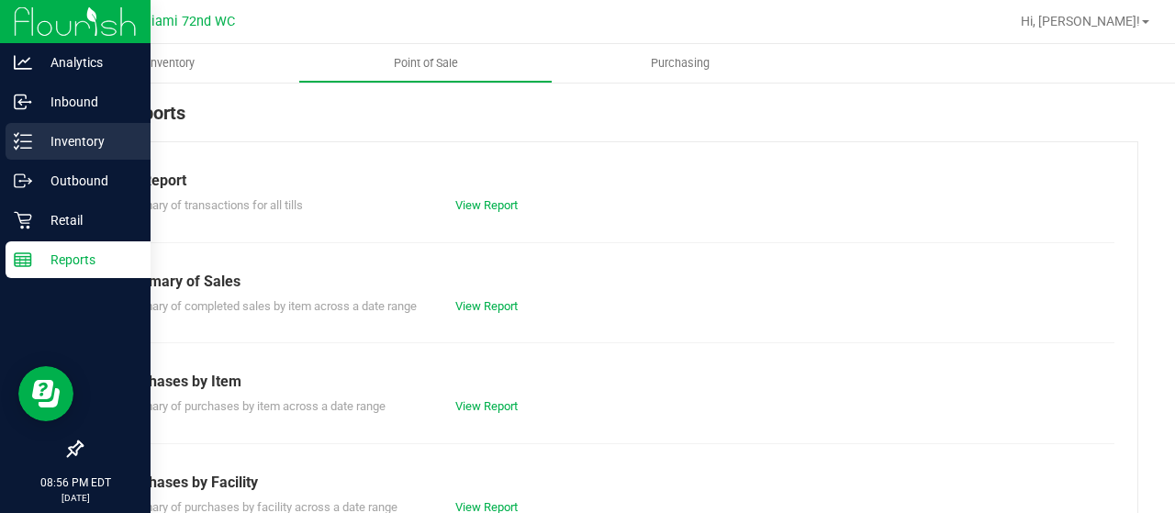
click at [64, 136] on p "Inventory" at bounding box center [87, 141] width 110 height 22
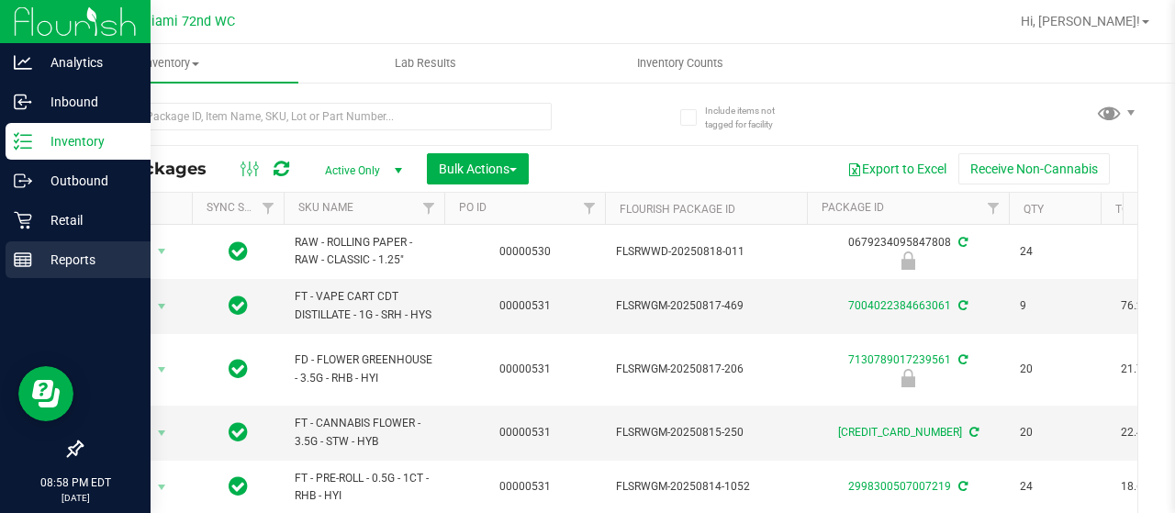
click at [2, 243] on link "Reports" at bounding box center [75, 260] width 151 height 39
